Goal: Find specific page/section: Find specific page/section

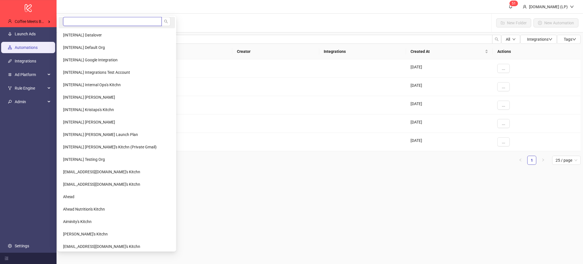
click at [75, 18] on input "search" at bounding box center [112, 21] width 99 height 9
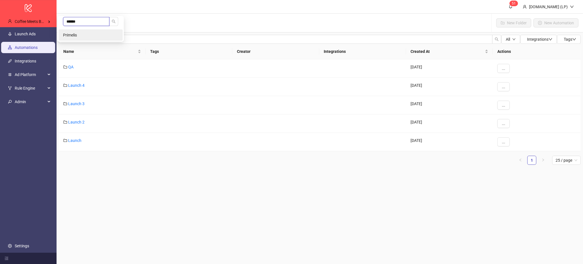
type input "******"
click at [76, 32] on li "Primelis" at bounding box center [91, 34] width 64 height 11
